Goal: Find specific page/section: Find specific page/section

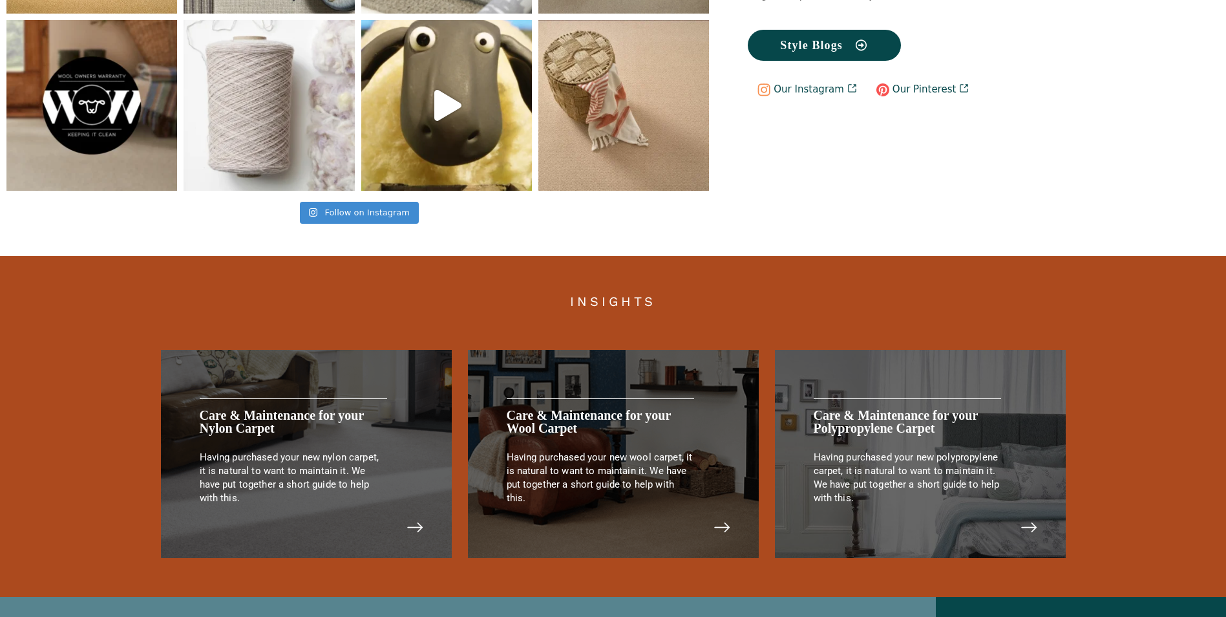
scroll to position [2648, 0]
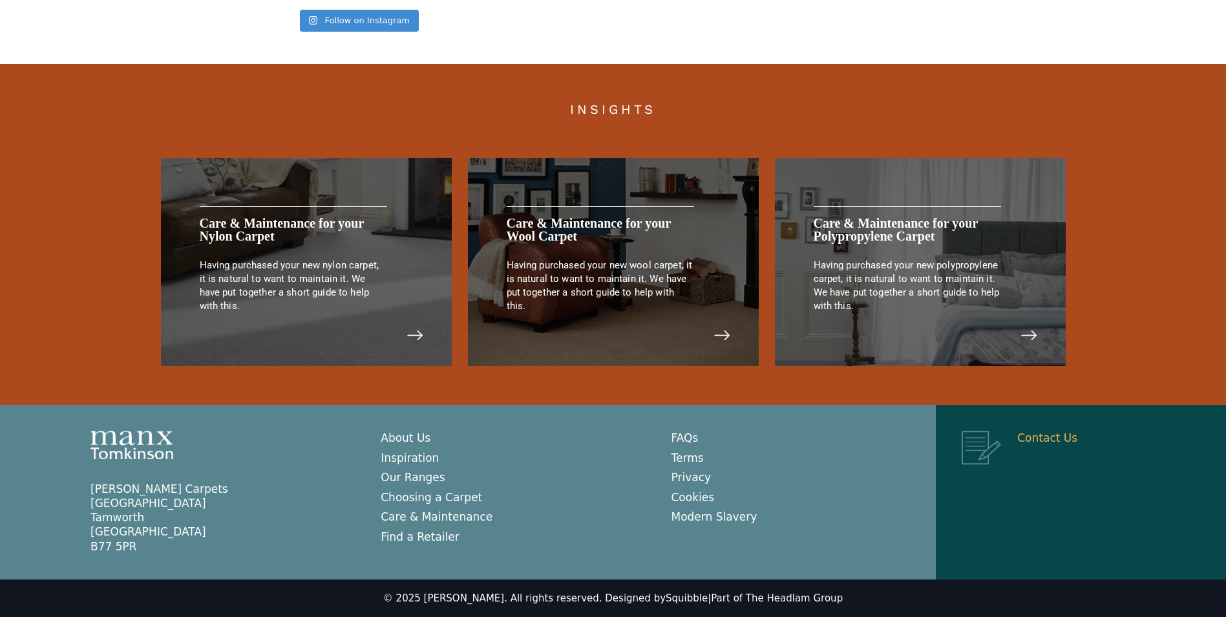
click at [1030, 436] on link "Contact Us" at bounding box center [1047, 437] width 60 height 13
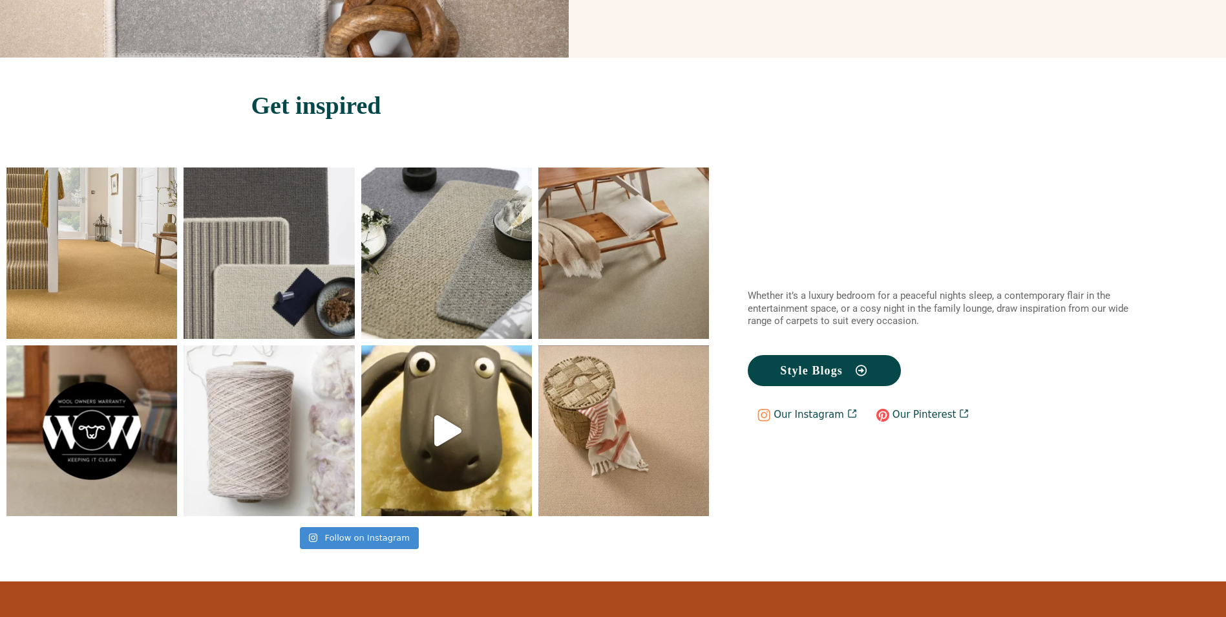
scroll to position [0, 0]
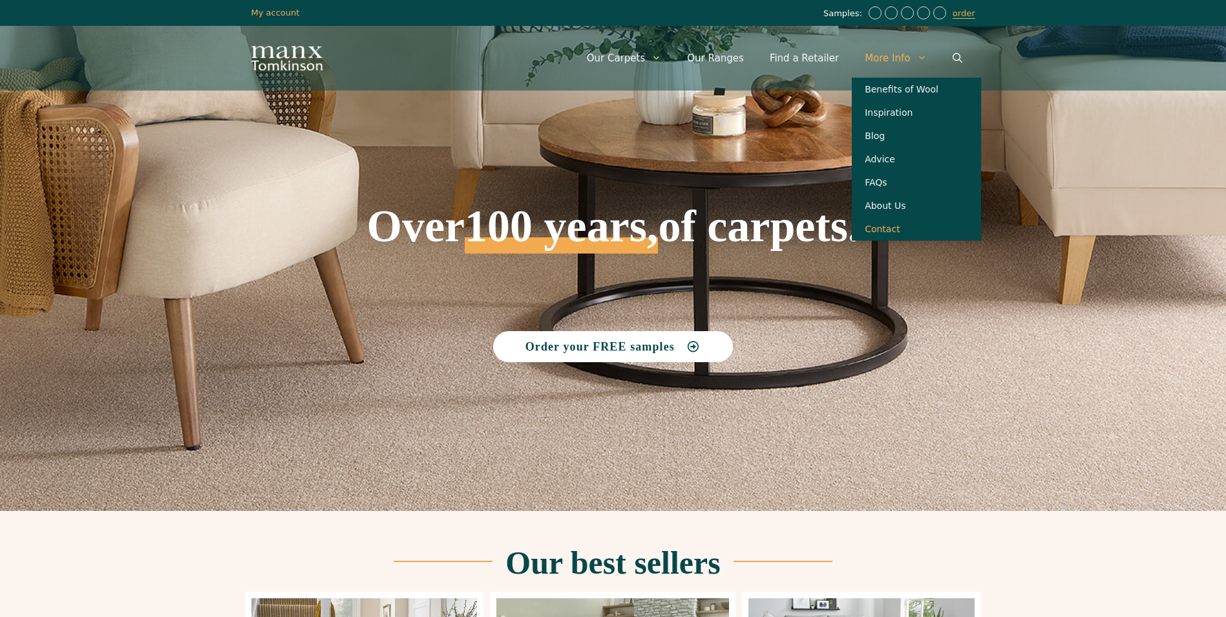
click at [889, 237] on link "Contact" at bounding box center [916, 228] width 129 height 23
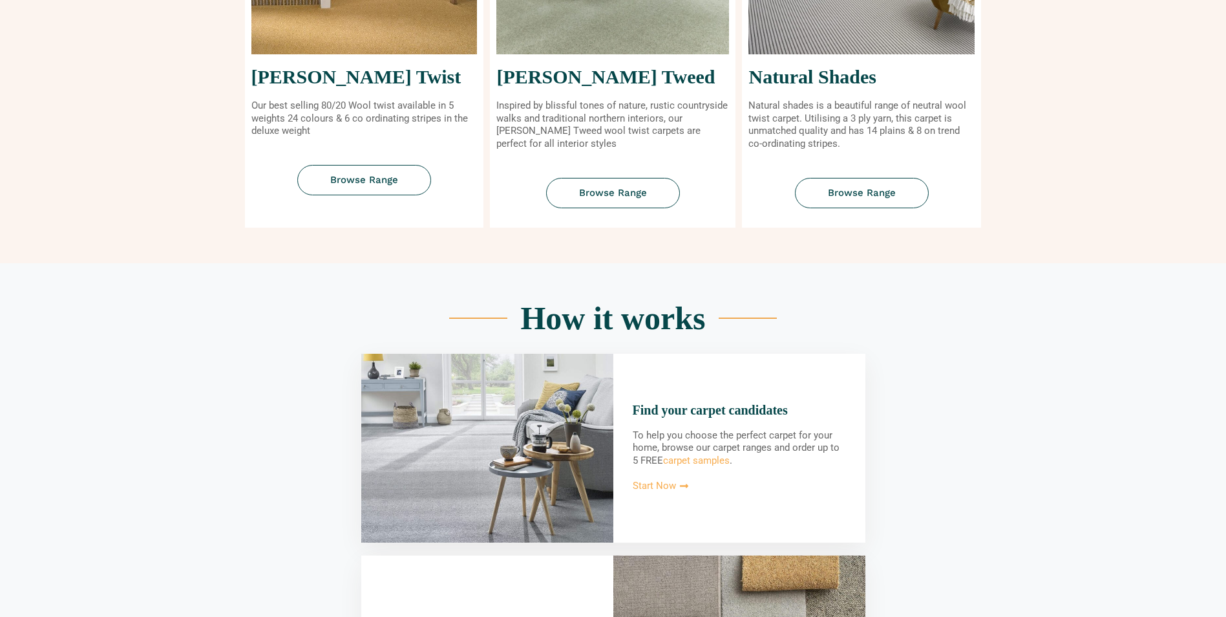
scroll to position [711, 0]
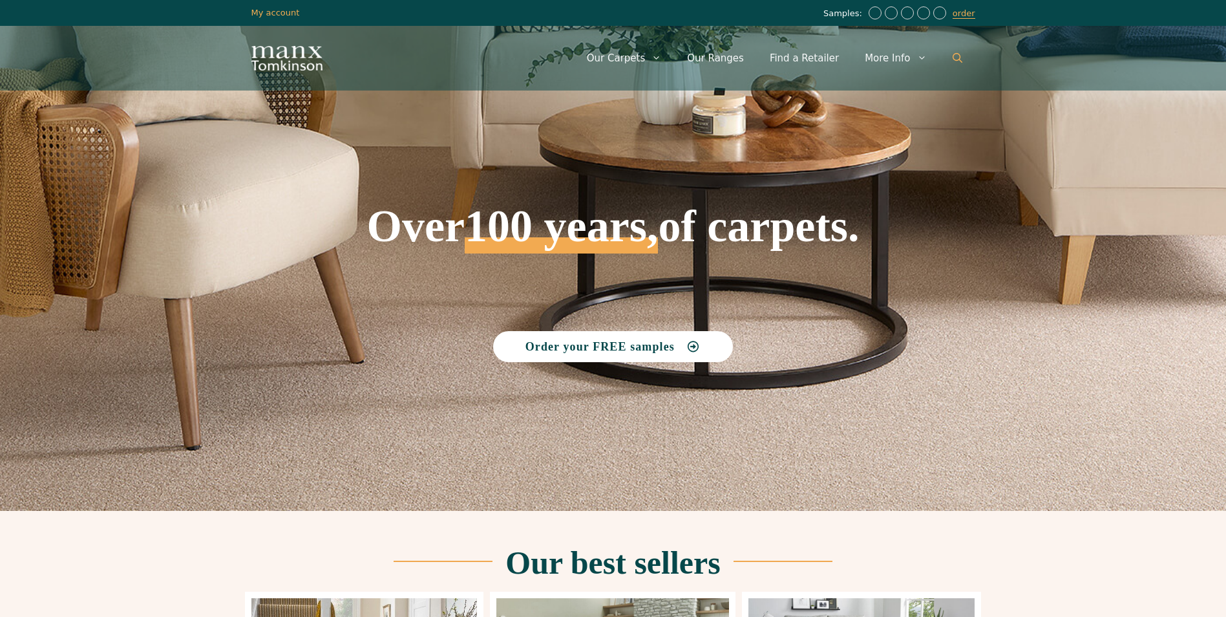
click at [960, 58] on icon "Open Search Bar" at bounding box center [958, 58] width 10 height 10
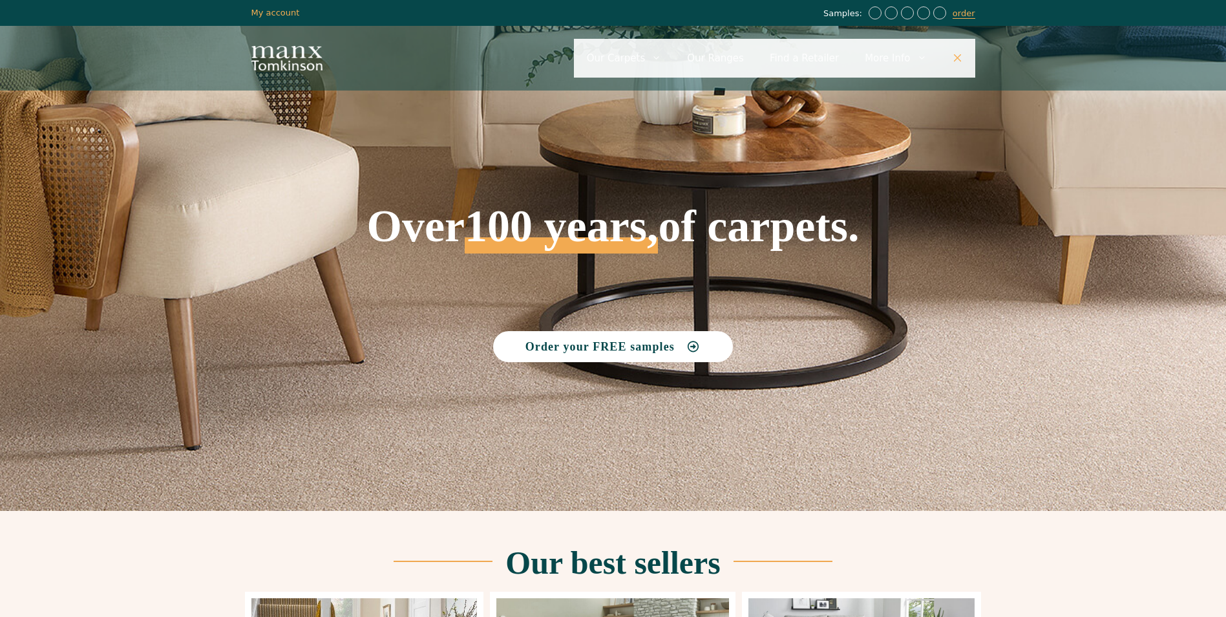
click at [820, 57] on input "Primary" at bounding box center [774, 58] width 401 height 39
type input "**********"
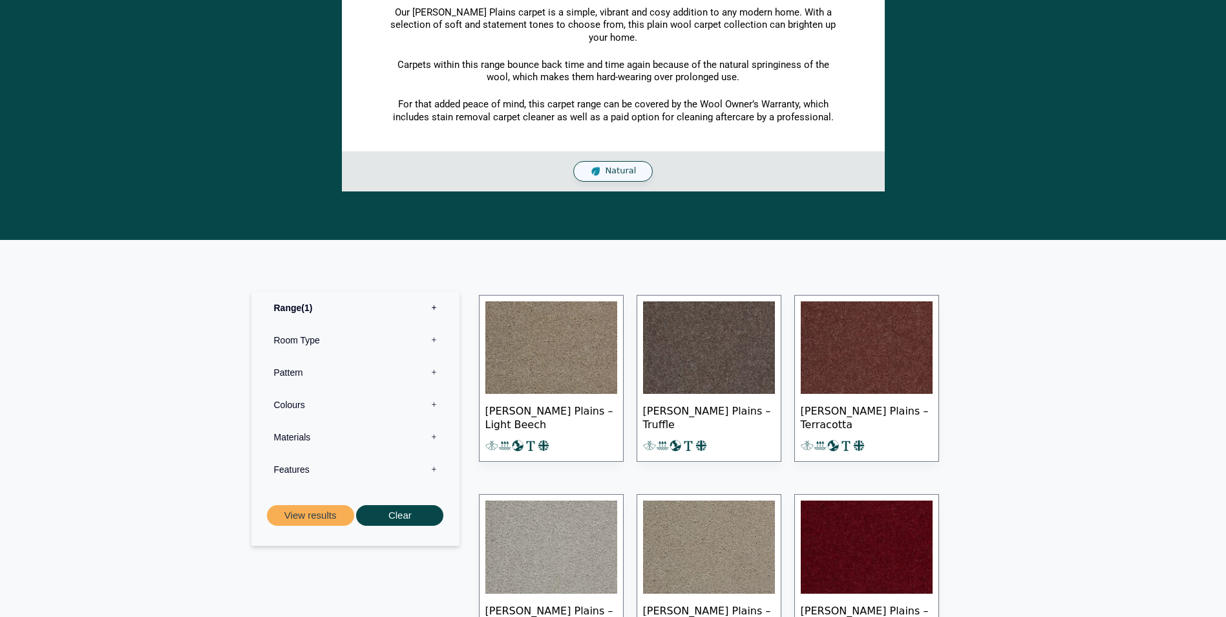
scroll to position [458, 0]
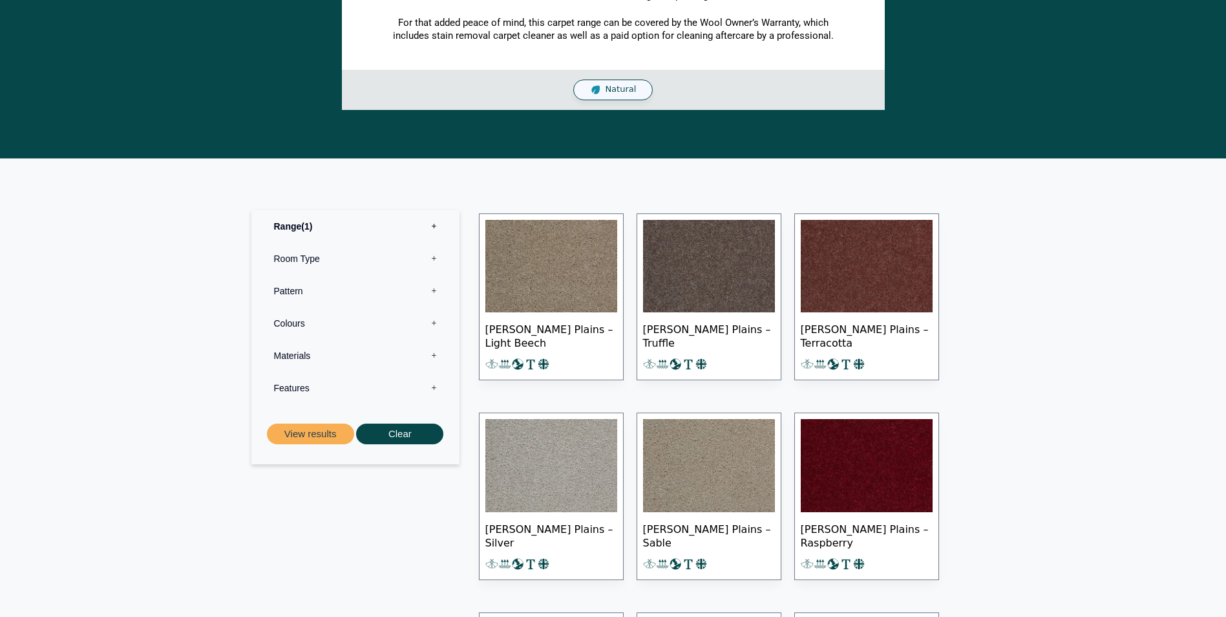
click at [575, 330] on span "[PERSON_NAME] Plains – Light Beech" at bounding box center [551, 334] width 132 height 45
click at [545, 284] on img at bounding box center [551, 266] width 132 height 93
